Goal: Contribute content: Add original content to the website for others to see

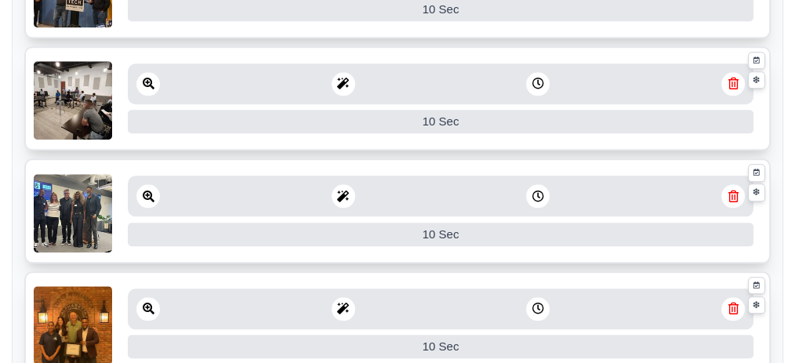
scroll to position [3031, 0]
drag, startPoint x: 71, startPoint y: 339, endPoint x: 436, endPoint y: 62, distance: 457.7
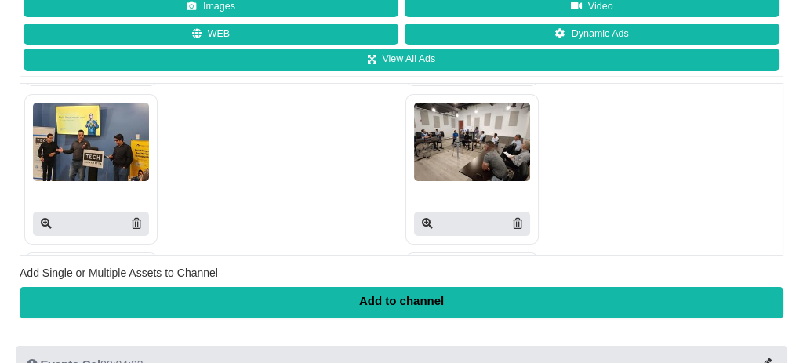
scroll to position [470, 0]
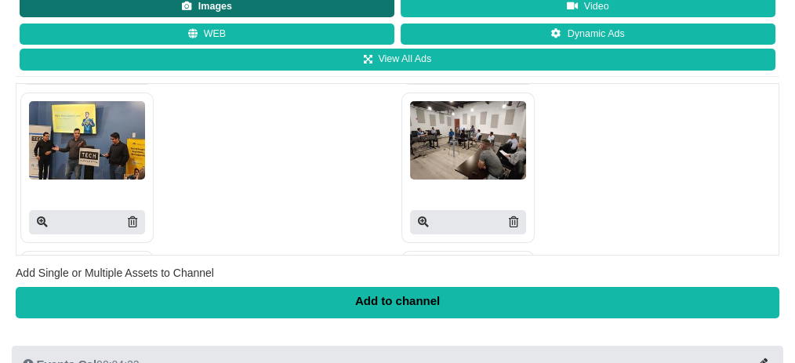
click at [56, 18] on button "Images" at bounding box center [207, 7] width 375 height 22
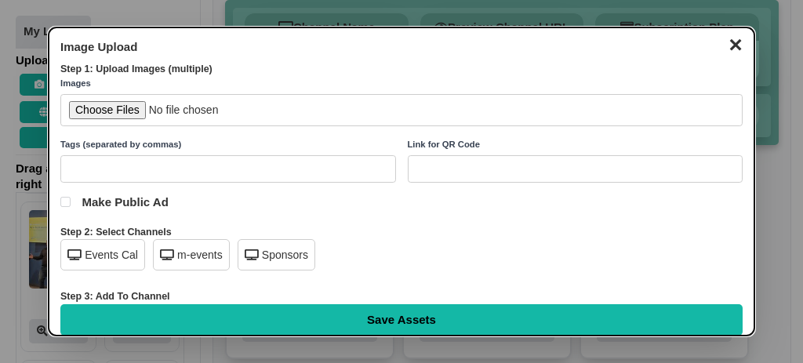
click at [120, 111] on input "file" at bounding box center [401, 110] width 682 height 32
click at [96, 103] on input "file" at bounding box center [401, 110] width 682 height 32
type input "C:\fakepath\August Speaker Series.jpg"
click at [129, 260] on div "Events Cal" at bounding box center [102, 254] width 85 height 31
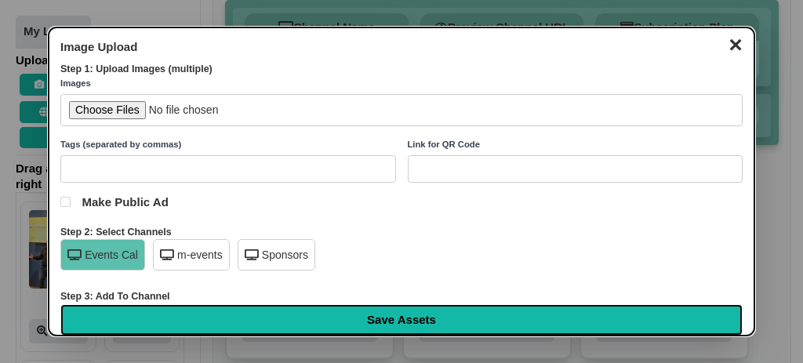
click at [202, 316] on input "Save Assets" at bounding box center [401, 319] width 682 height 31
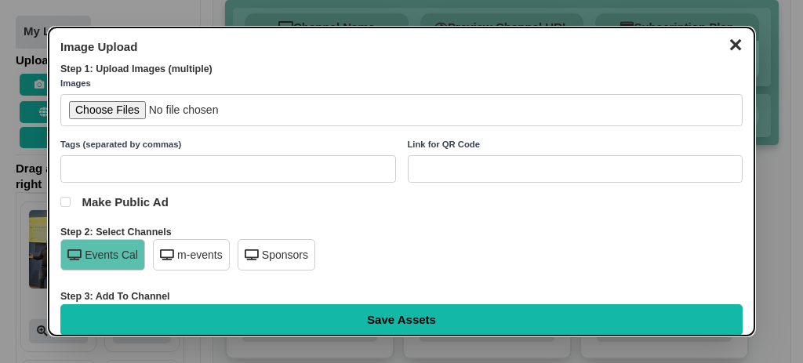
type input "Saving..."
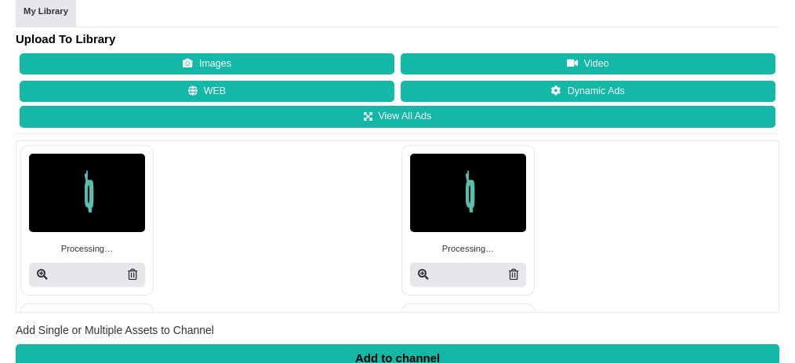
scroll to position [104, 0]
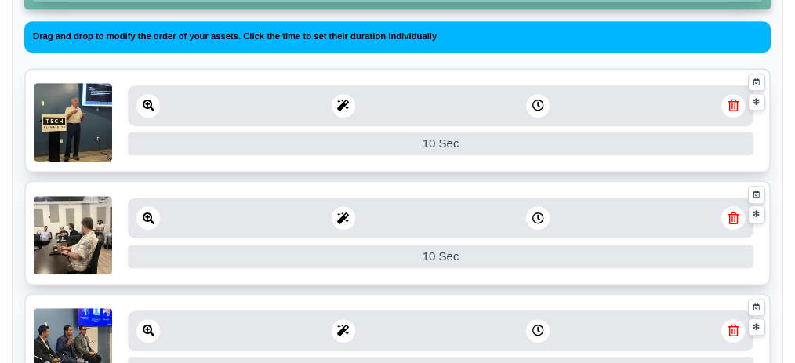
scroll to position [941, 0]
